Goal: Book appointment/travel/reservation

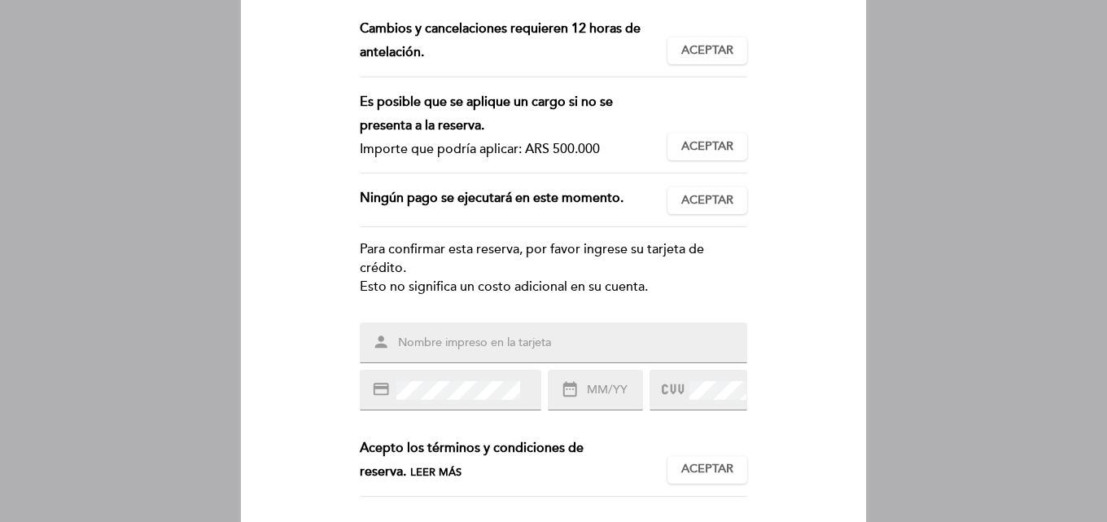
scroll to position [217, 0]
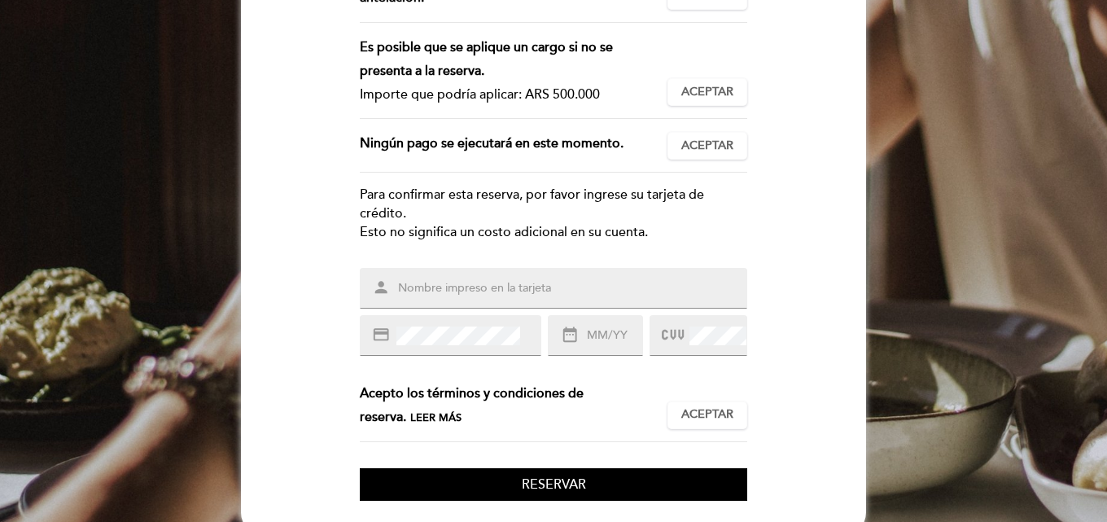
click at [569, 287] on input "text" at bounding box center [573, 288] width 353 height 19
type input "[PERSON_NAME] F"
click at [604, 337] on input "text" at bounding box center [613, 336] width 57 height 19
type input "05/30"
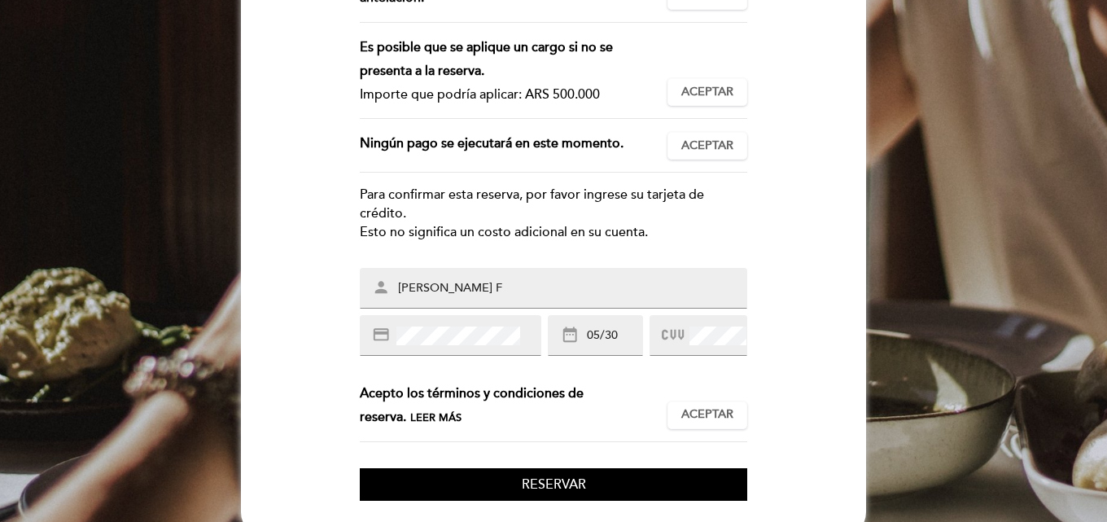
scroll to position [248, 0]
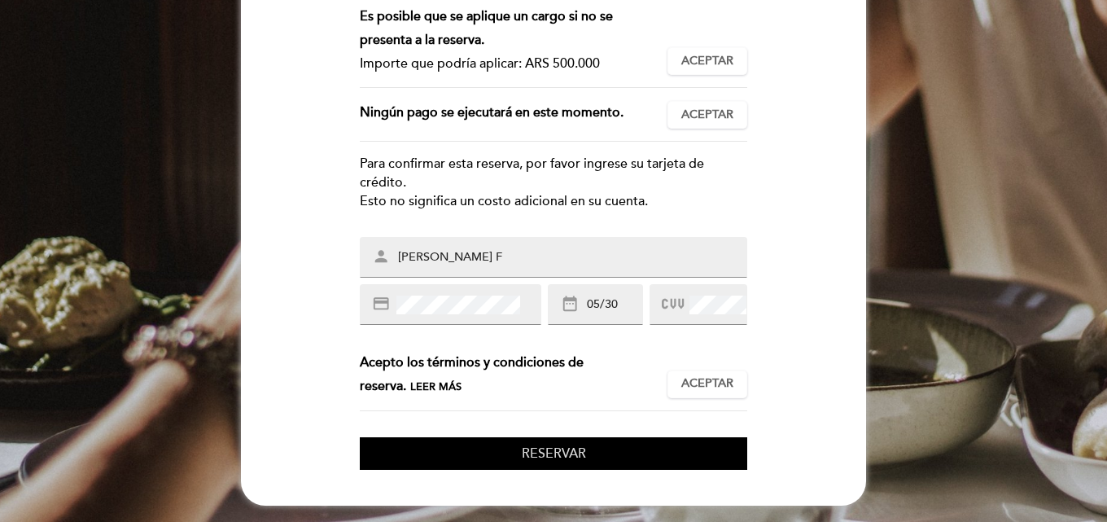
click at [575, 459] on span "Reservar" at bounding box center [554, 453] width 64 height 16
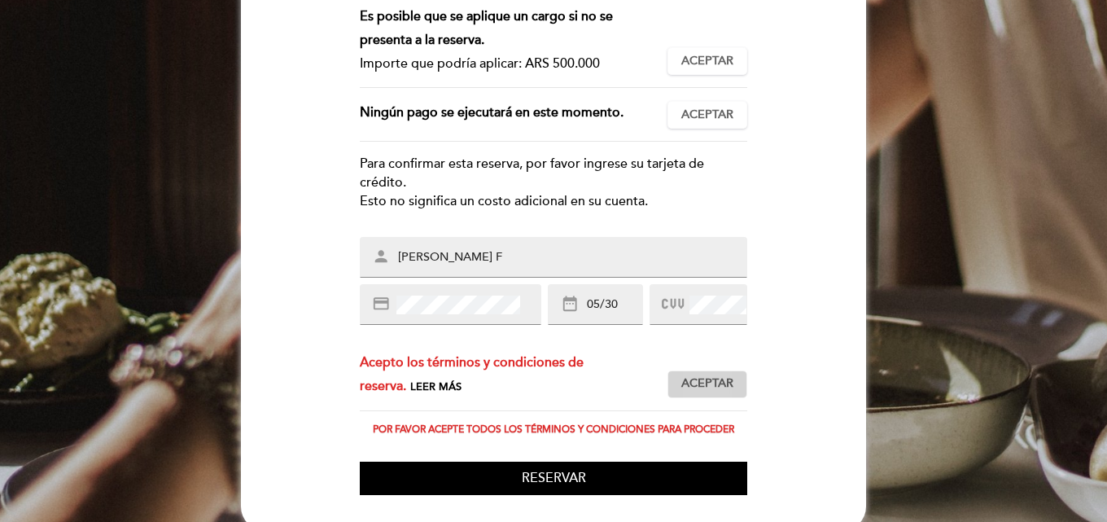
click at [713, 375] on span "Aceptar" at bounding box center [708, 383] width 52 height 17
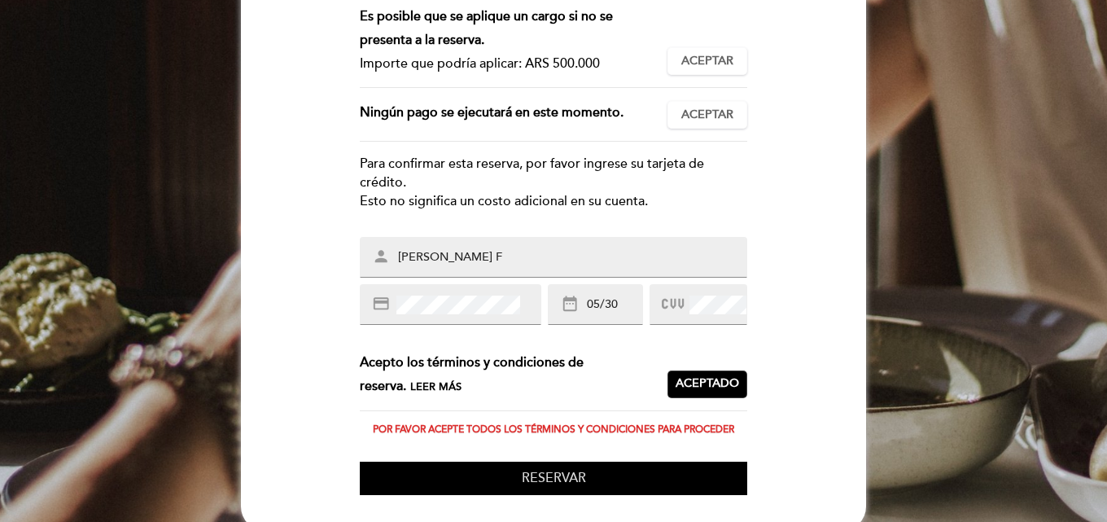
click at [602, 482] on button "Reservar" at bounding box center [554, 478] width 388 height 33
click at [541, 475] on span "Reservar" at bounding box center [554, 478] width 64 height 16
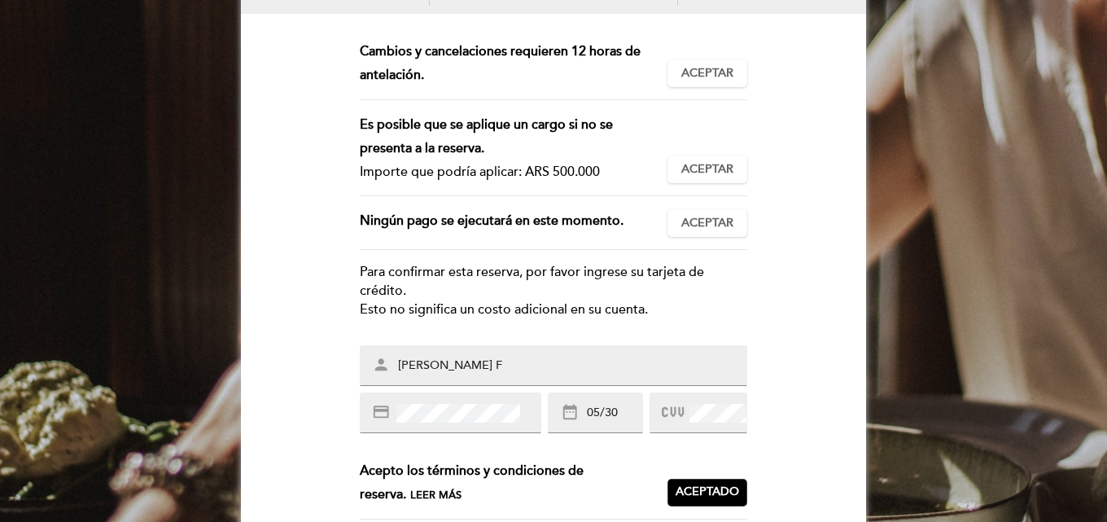
scroll to position [86, 0]
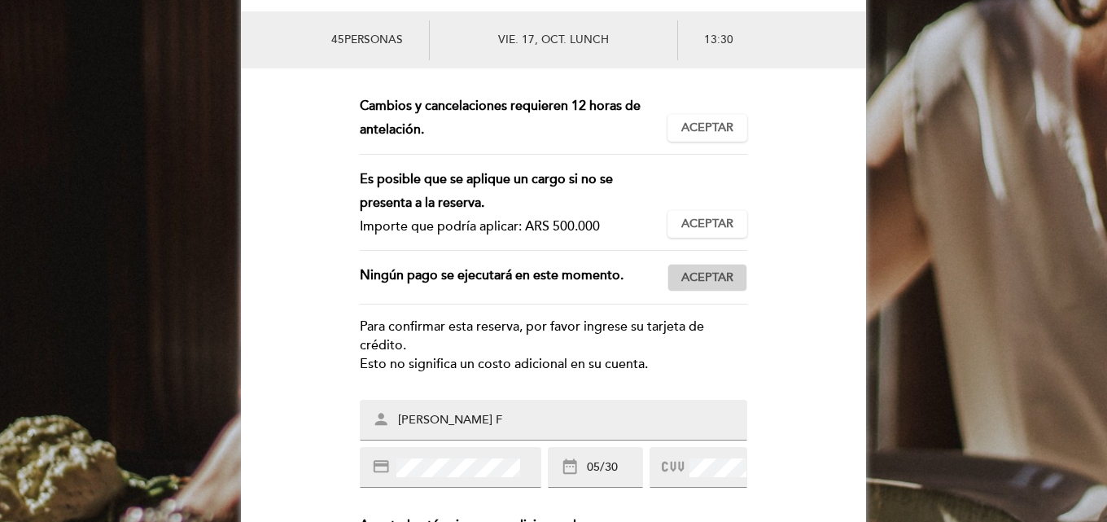
click at [705, 276] on span "Aceptar" at bounding box center [708, 278] width 52 height 17
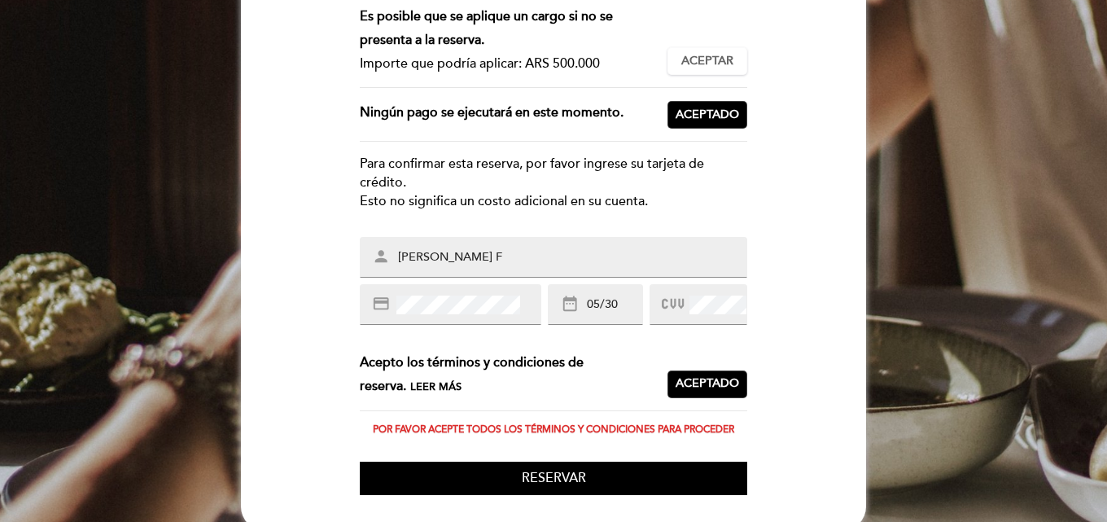
scroll to position [274, 0]
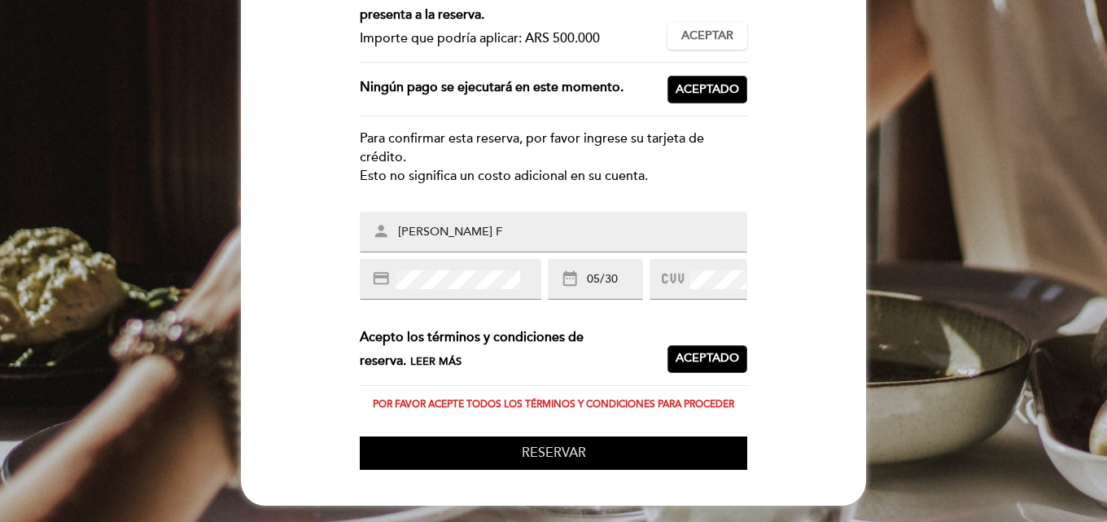
click at [567, 456] on span "Reservar" at bounding box center [554, 453] width 64 height 16
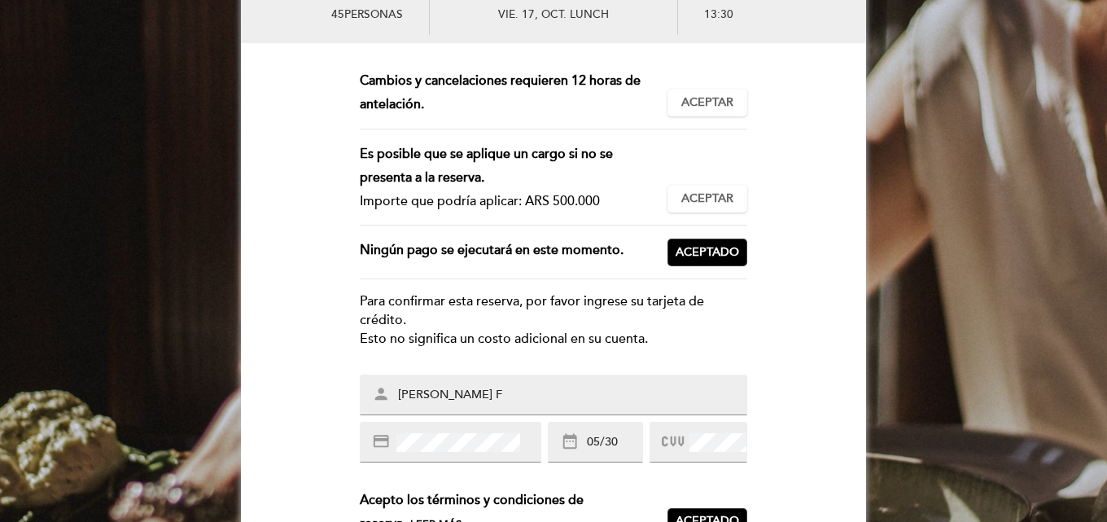
scroll to position [56, 0]
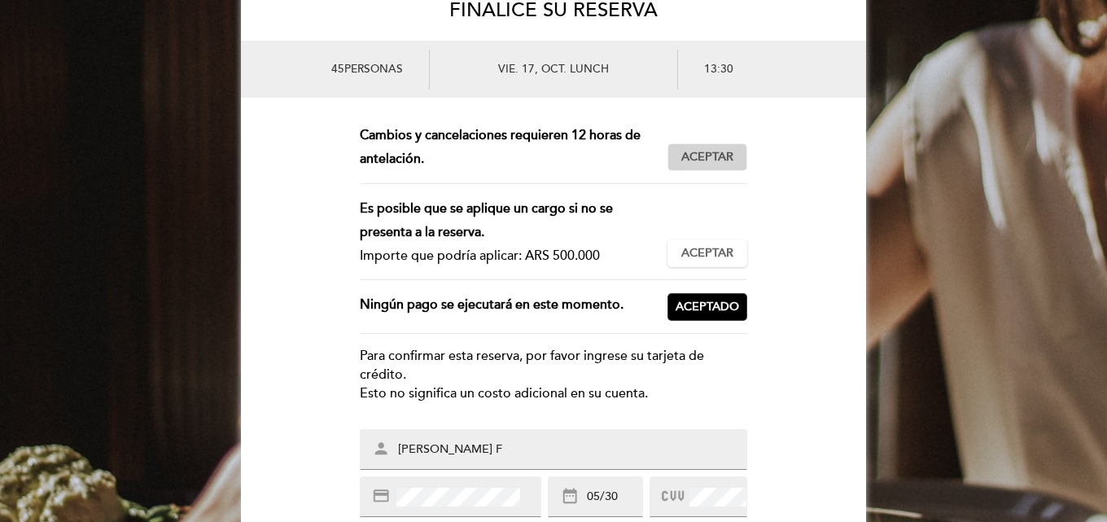
click at [705, 152] on span "Aceptar" at bounding box center [708, 157] width 52 height 17
click at [698, 257] on span "Aceptar" at bounding box center [708, 253] width 52 height 17
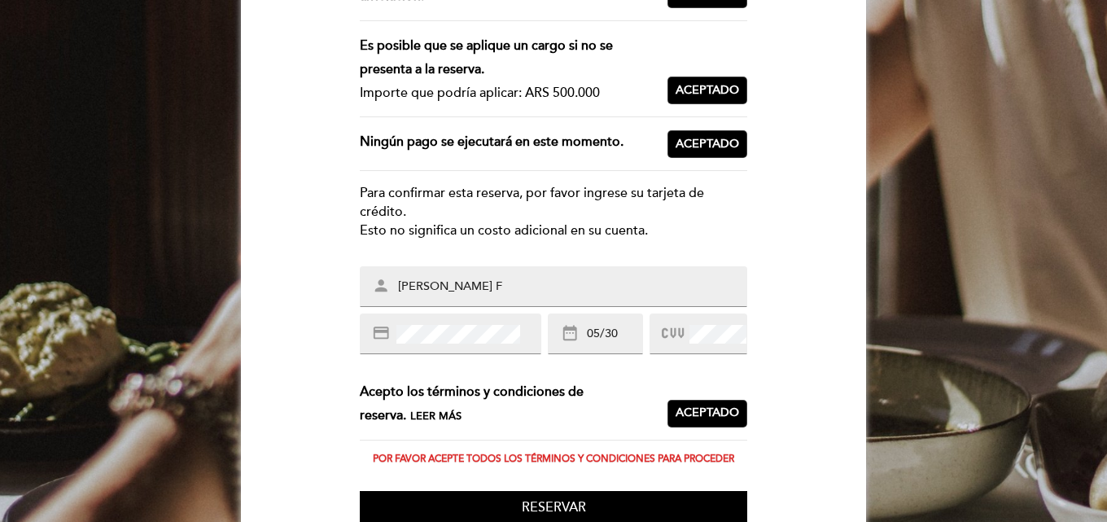
scroll to position [274, 0]
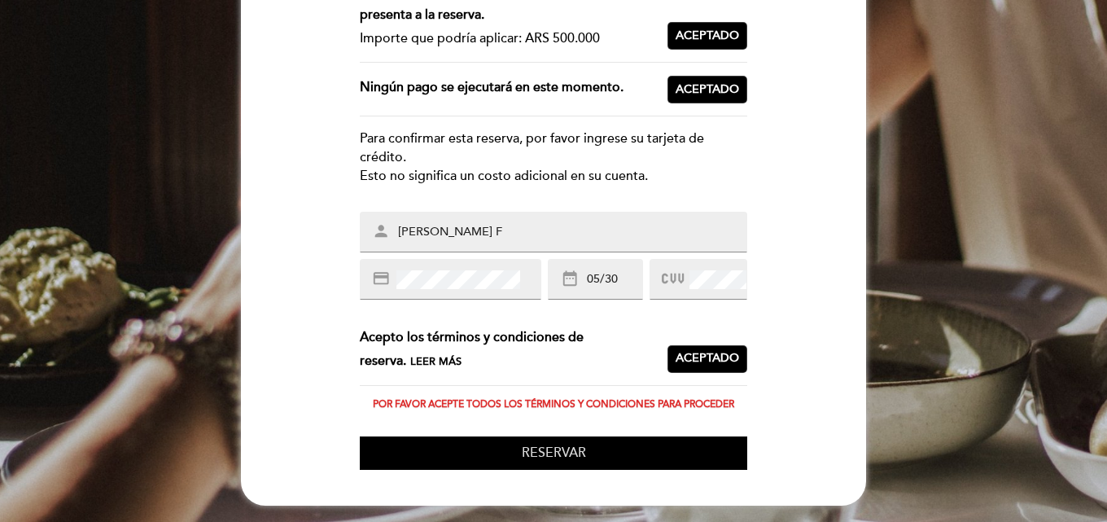
click at [547, 453] on span "Reservar" at bounding box center [554, 453] width 64 height 16
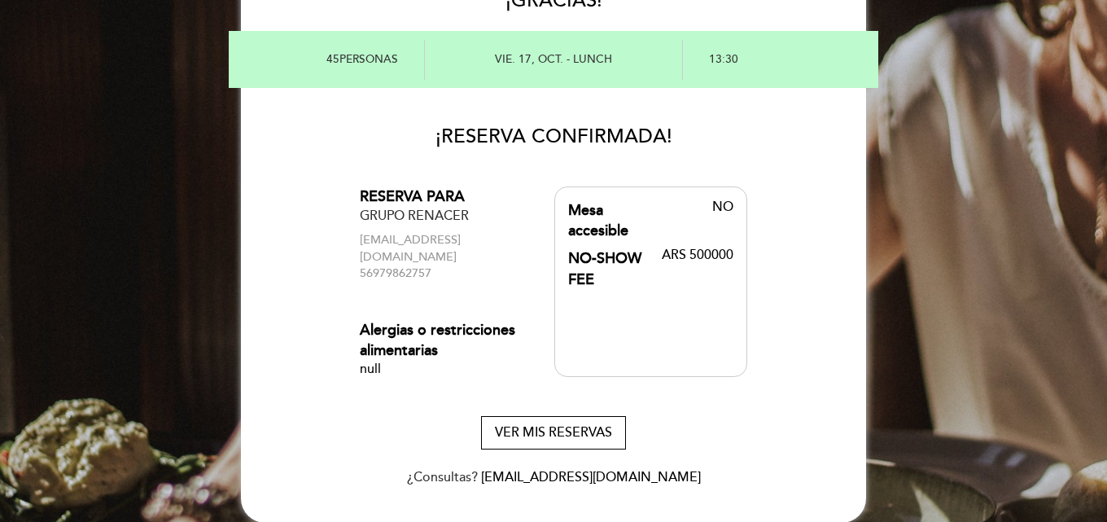
scroll to position [11, 0]
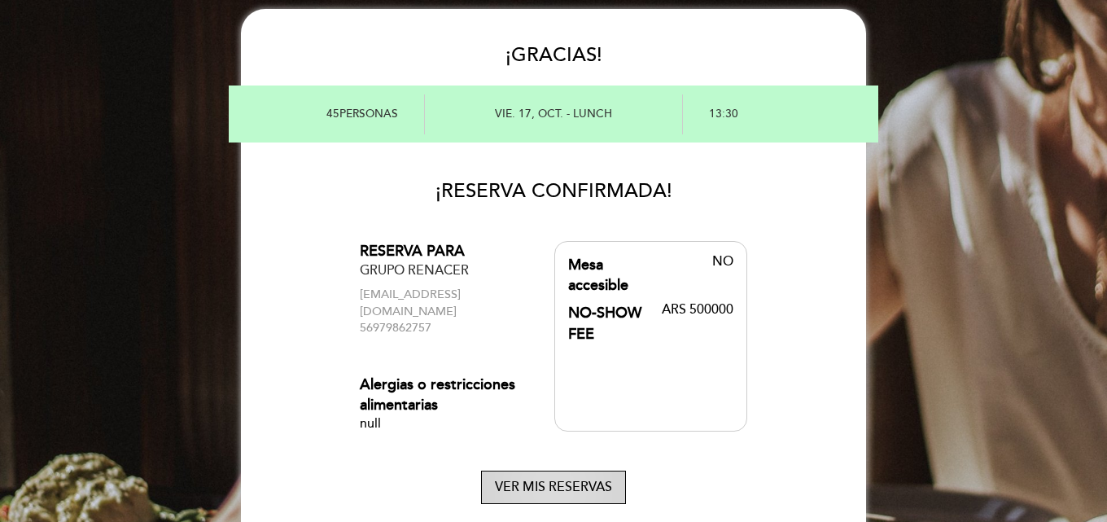
click at [548, 475] on button "VER MIS RESERVAS" at bounding box center [553, 487] width 145 height 33
select select "es"
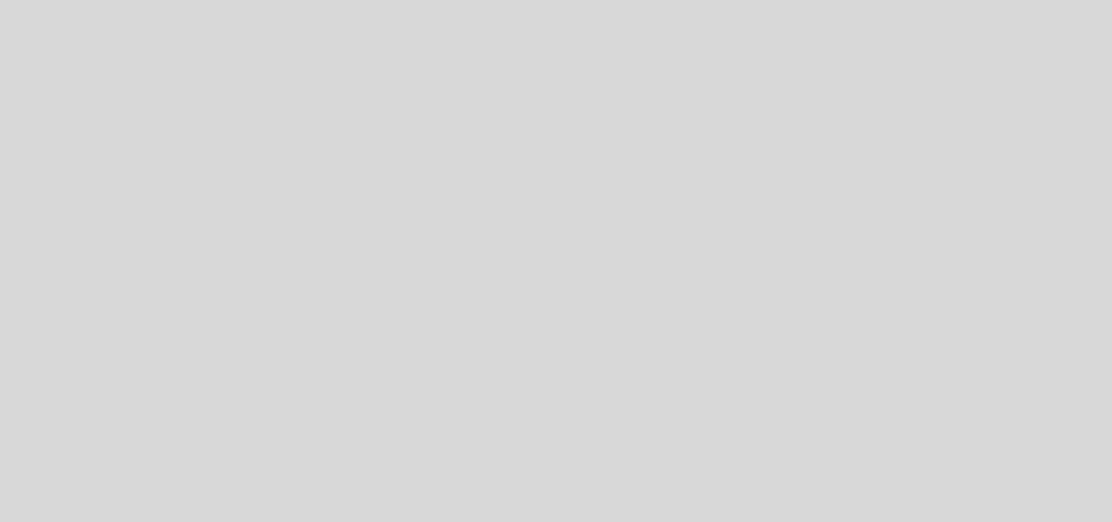
select select "es"
